Goal: Task Accomplishment & Management: Complete application form

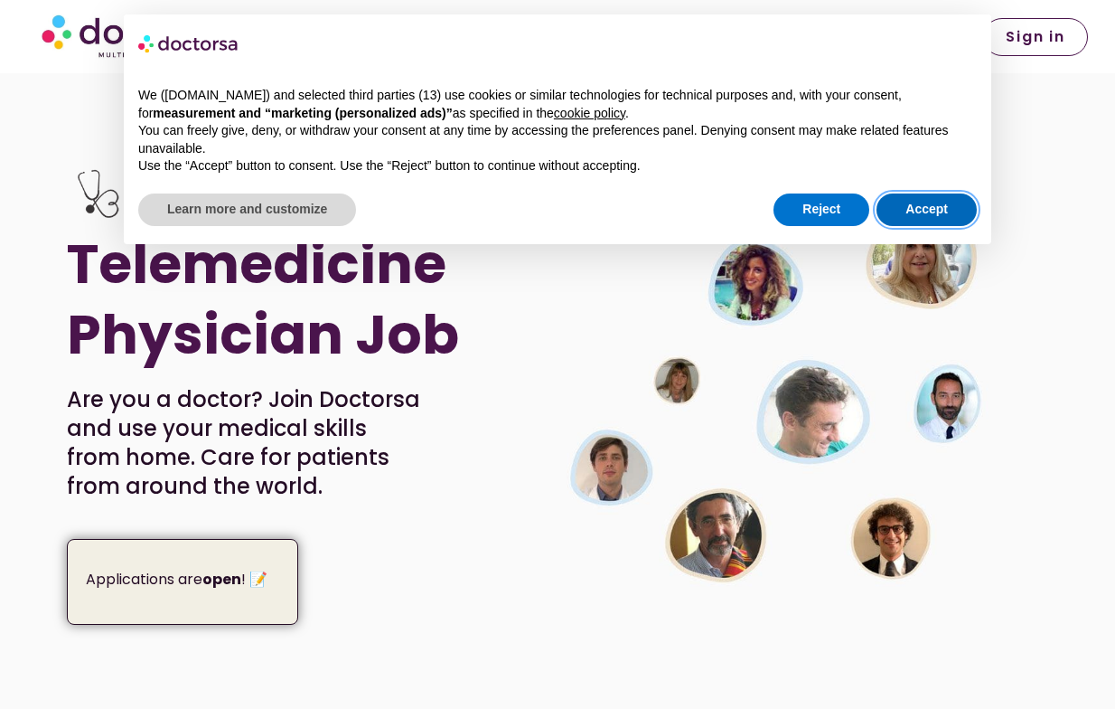
click at [935, 207] on button "Accept" at bounding box center [927, 209] width 100 height 33
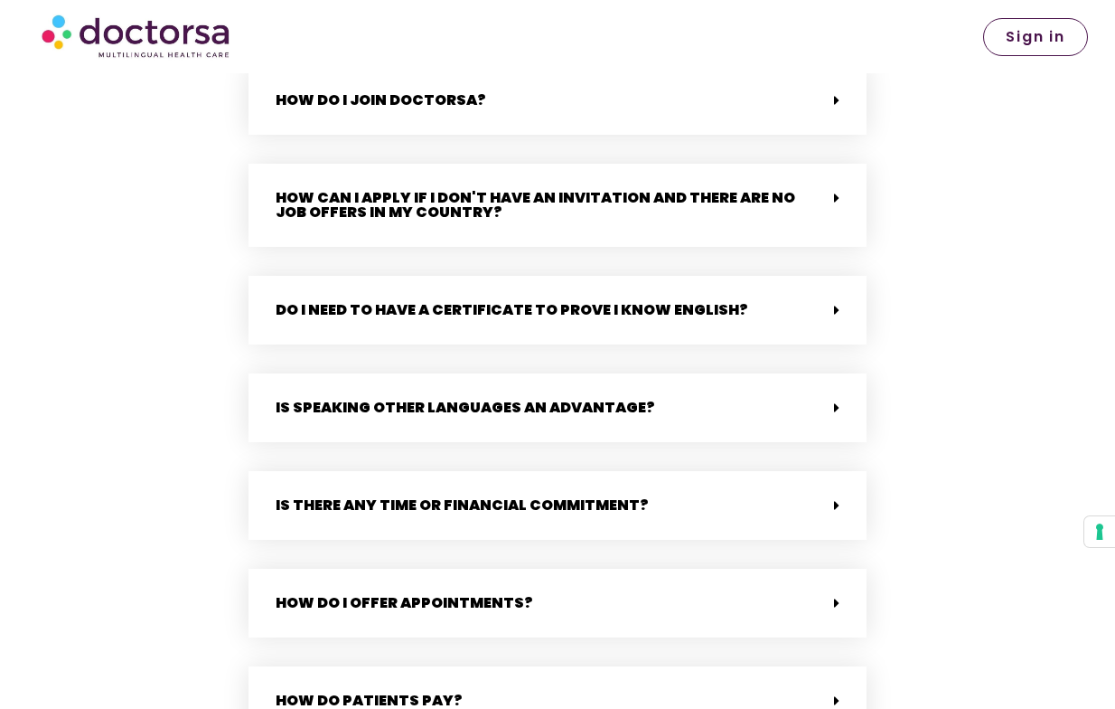
scroll to position [4233, 0]
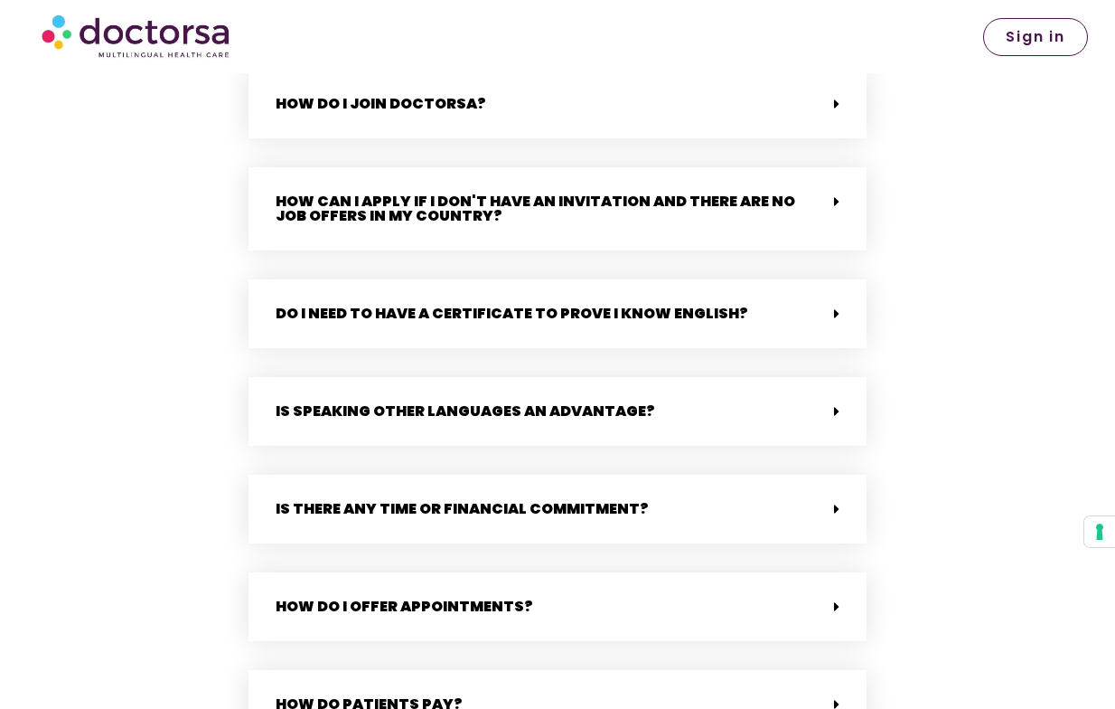
click at [839, 194] on icon at bounding box center [836, 201] width 5 height 14
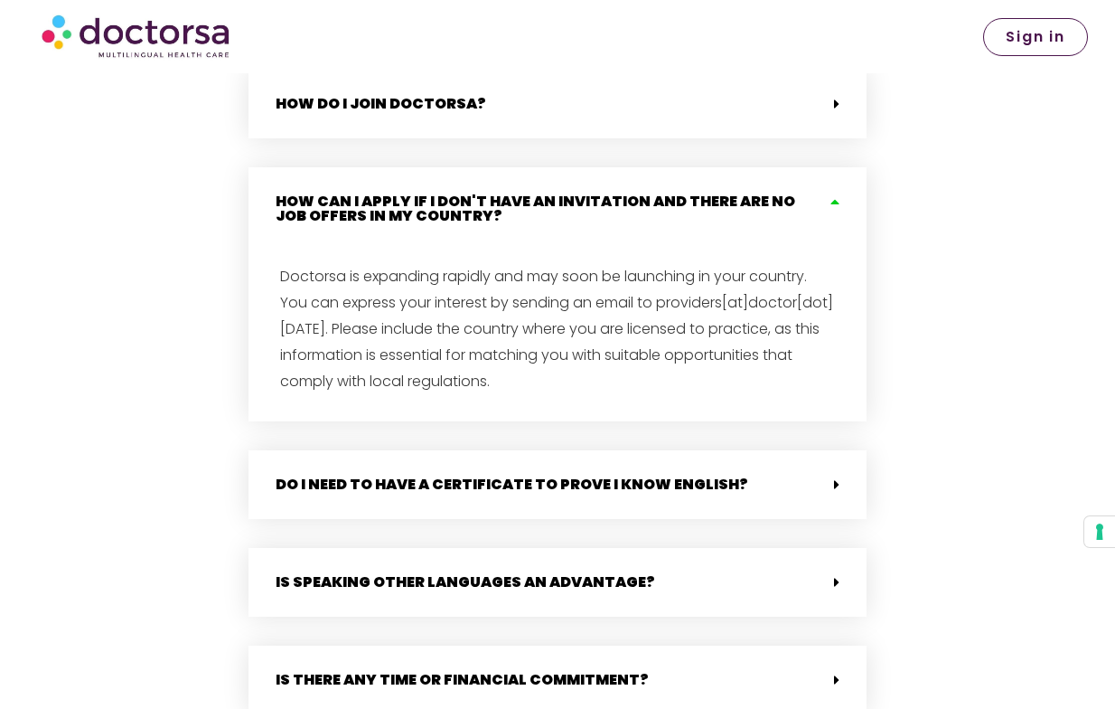
click at [832, 477] on span at bounding box center [832, 484] width 14 height 15
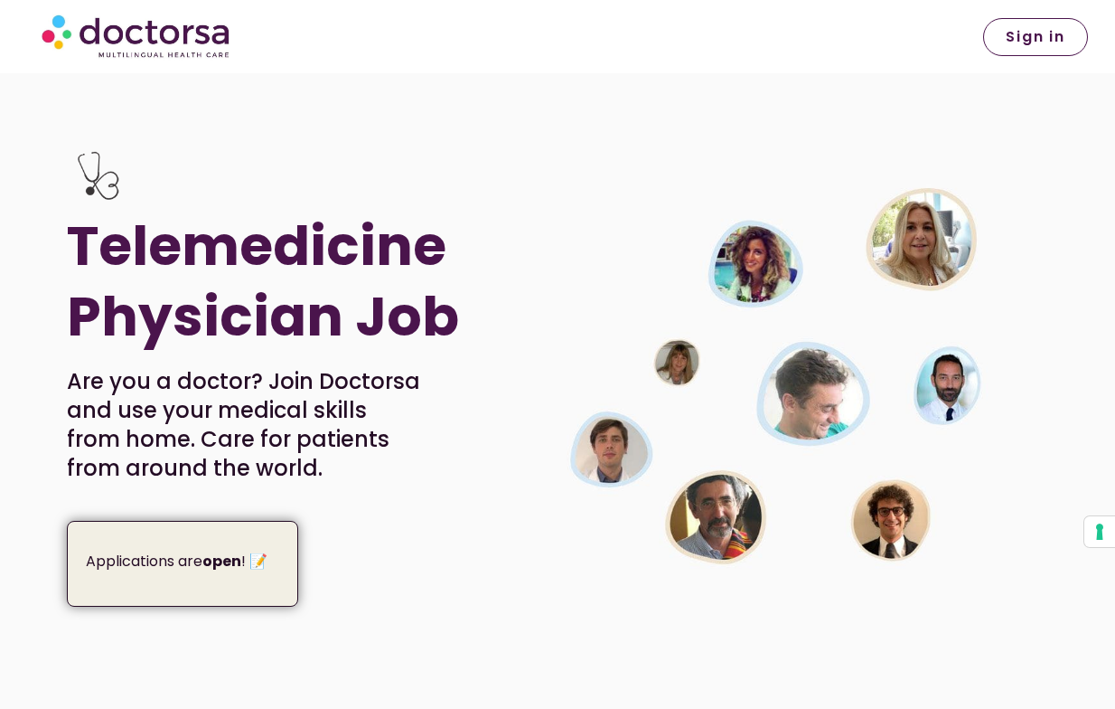
scroll to position [0, 0]
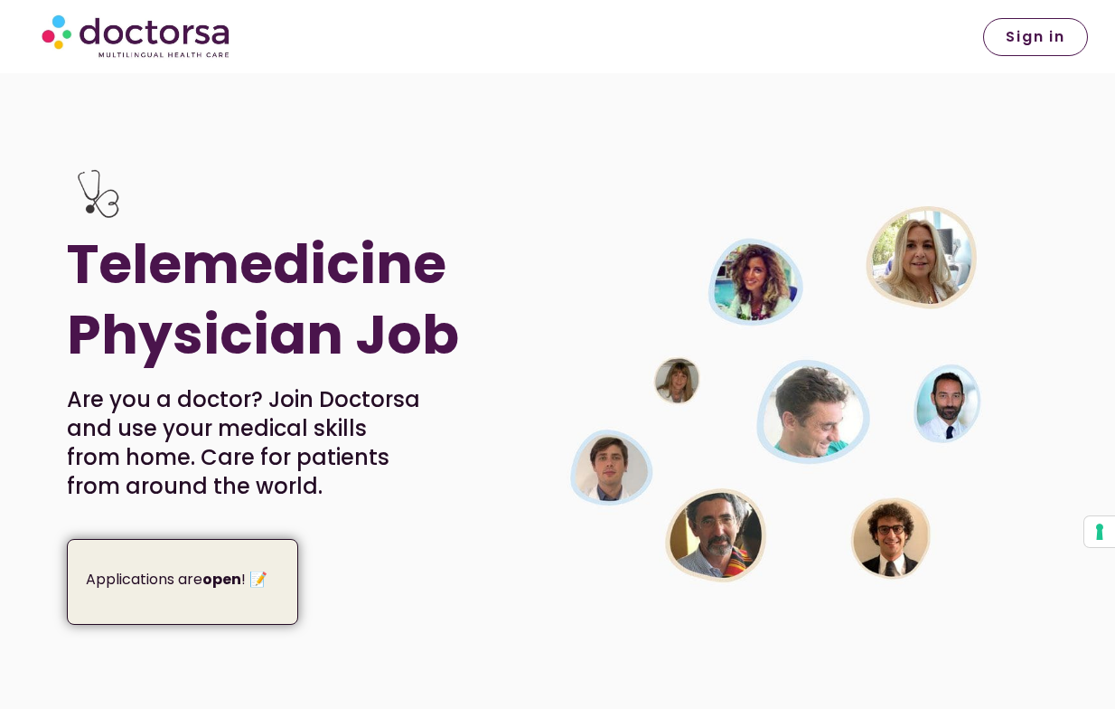
drag, startPoint x: 188, startPoint y: 580, endPoint x: 202, endPoint y: 569, distance: 18.1
click at [188, 580] on p "Applications are open ! 📝" at bounding box center [185, 579] width 199 height 25
click at [1018, 33] on span "Sign in" at bounding box center [1036, 37] width 60 height 14
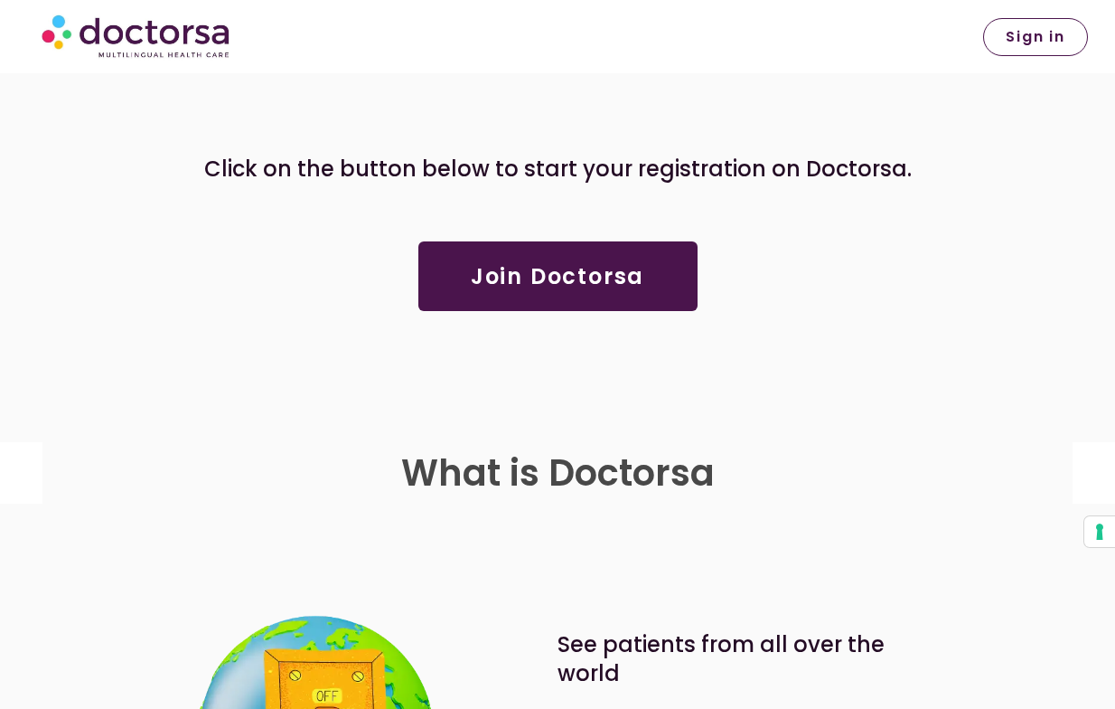
scroll to position [573, 0]
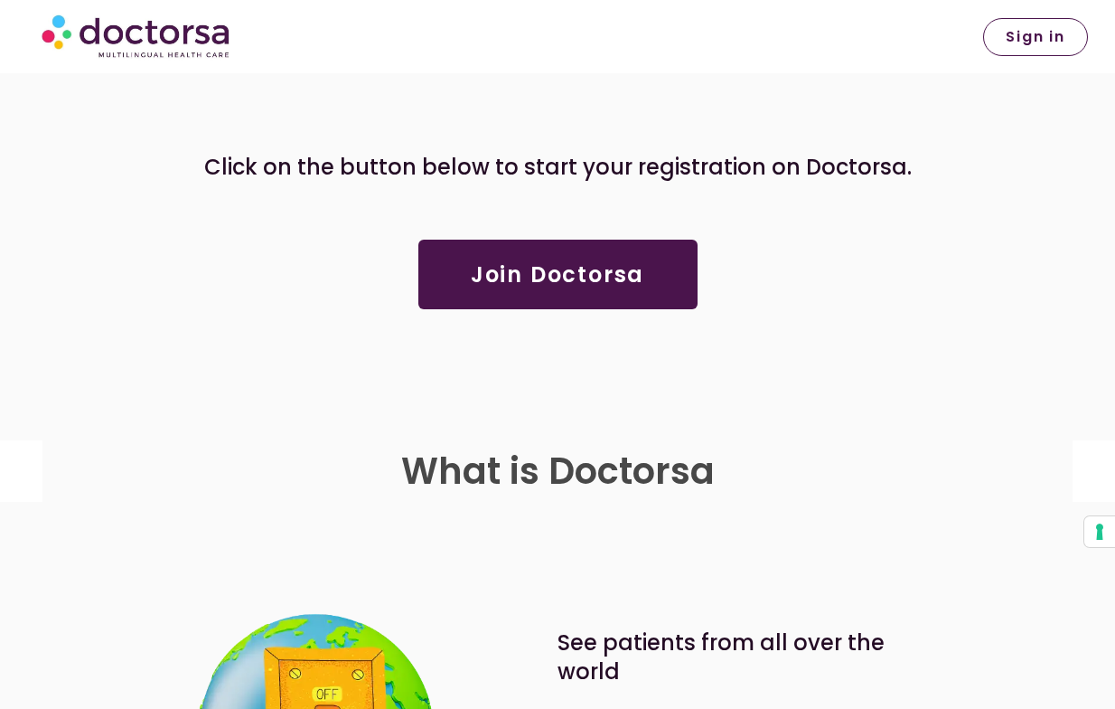
click at [578, 286] on span "Join Doctorsa" at bounding box center [558, 275] width 174 height 22
